Goal: Use online tool/utility: Utilize a website feature to perform a specific function

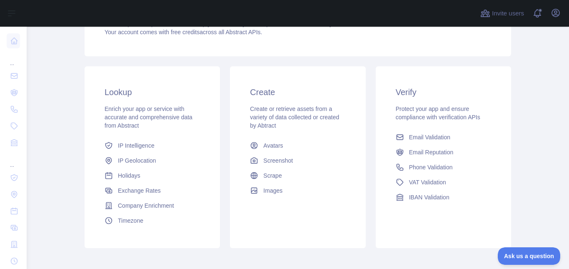
scroll to position [96, 0]
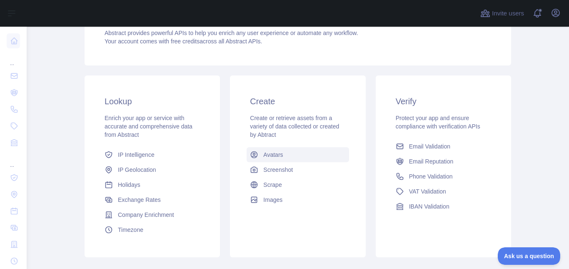
click at [275, 155] on span "Avatars" at bounding box center [273, 154] width 20 height 8
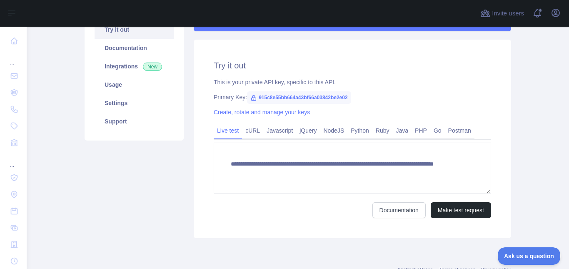
scroll to position [96, 0]
click at [251, 127] on link "cURL" at bounding box center [252, 130] width 21 height 13
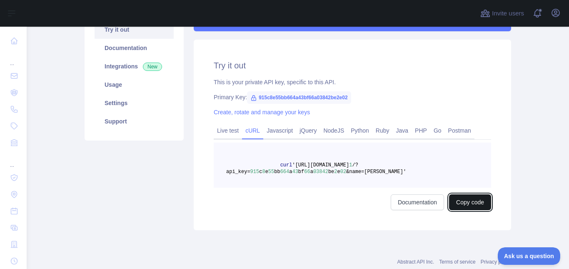
click at [466, 199] on button "Copy code" at bounding box center [470, 202] width 42 height 16
